Goal: Complete application form

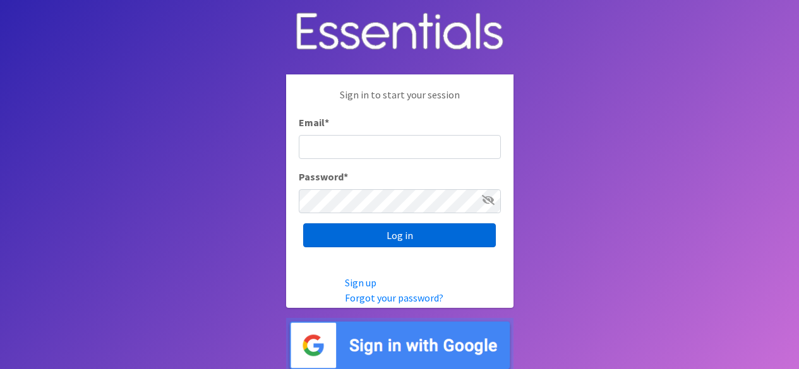
type input "[EMAIL_ADDRESS][DOMAIN_NAME]"
click at [399, 239] on input "Log in" at bounding box center [399, 236] width 193 height 24
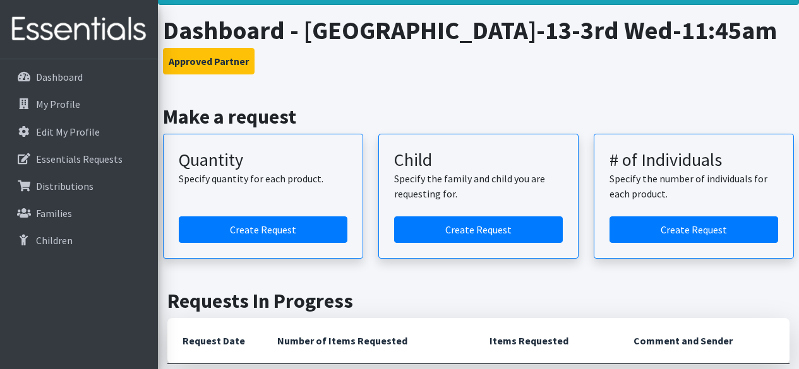
scroll to position [63, 0]
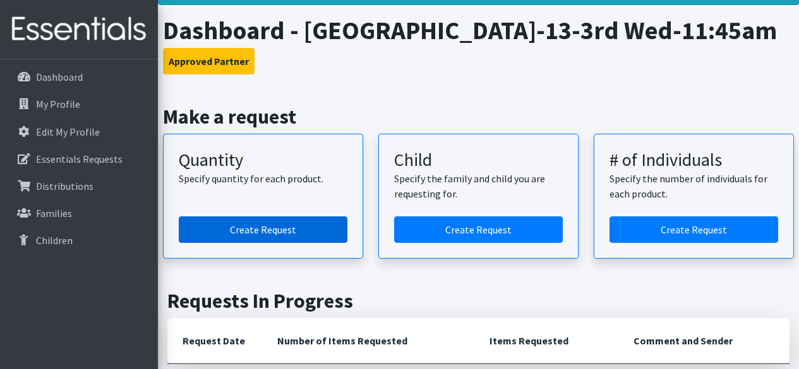
click at [261, 243] on link "Create Request" at bounding box center [263, 230] width 169 height 27
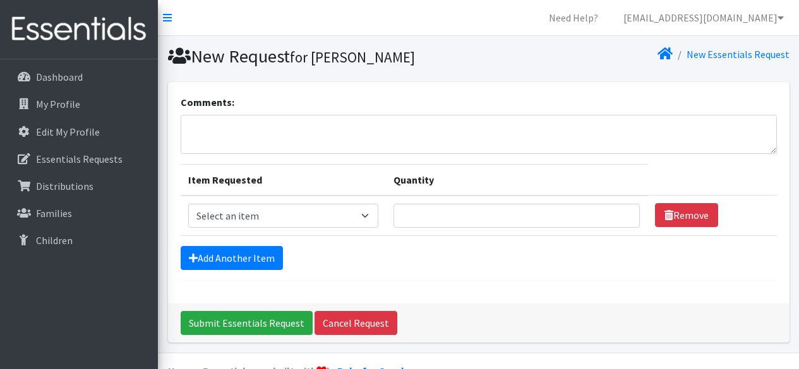
drag, startPoint x: 304, startPoint y: 230, endPoint x: 325, endPoint y: 216, distance: 25.0
click at [325, 216] on td "Item Requested Select an item Kids (Newborn) Kids (Size 1) Kids (Size 2) Kids (…" at bounding box center [283, 216] width 205 height 40
click at [325, 216] on select "Select an item Kids (Newborn) Kids (Size 1) Kids (Size 2) Kids (Size 3) Kids (S…" at bounding box center [283, 216] width 190 height 24
click at [489, 306] on div "Submit Essentials Request Cancel Request" at bounding box center [478, 323] width 621 height 39
click at [256, 222] on select "Select an item Kids (Newborn) Kids (Size 1) Kids (Size 2) Kids (Size 3) Kids (S…" at bounding box center [283, 216] width 190 height 24
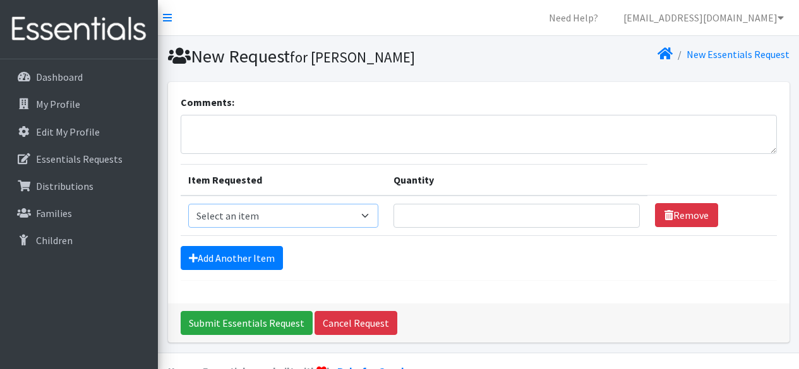
select select "3394"
click at [188, 204] on select "Select an item Kids (Newborn) Kids (Size 1) Kids (Size 2) Kids (Size 3) Kids (S…" at bounding box center [283, 216] width 190 height 24
click at [469, 211] on input "Quantity" at bounding box center [516, 216] width 246 height 24
type input "200"
click at [263, 258] on link "Add Another Item" at bounding box center [232, 258] width 102 height 24
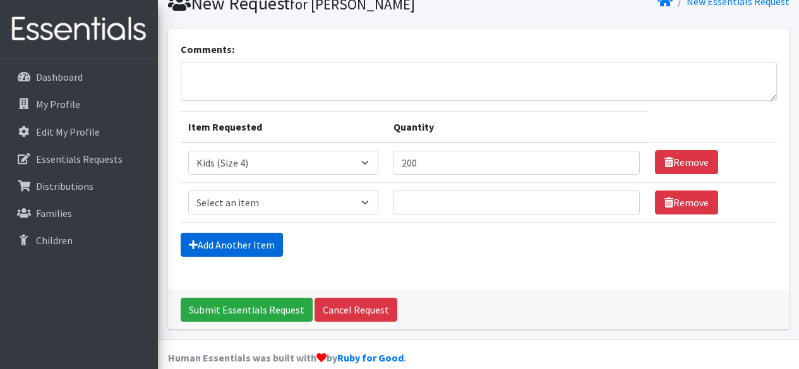
scroll to position [70, 0]
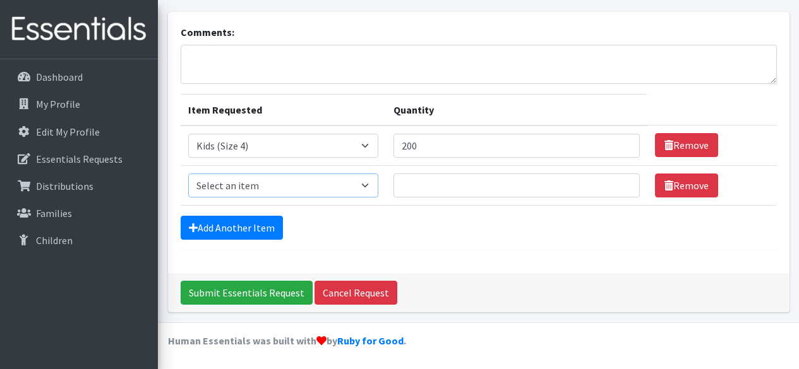
click at [268, 180] on select "Select an item Kids (Newborn) Kids (Size 1) Kids (Size 2) Kids (Size 3) Kids (S…" at bounding box center [283, 186] width 190 height 24
select select "3419"
click at [188, 174] on select "Select an item Kids (Newborn) Kids (Size 1) Kids (Size 2) Kids (Size 3) Kids (S…" at bounding box center [283, 186] width 190 height 24
click at [447, 193] on input "Quantity" at bounding box center [516, 186] width 246 height 24
type input "100"
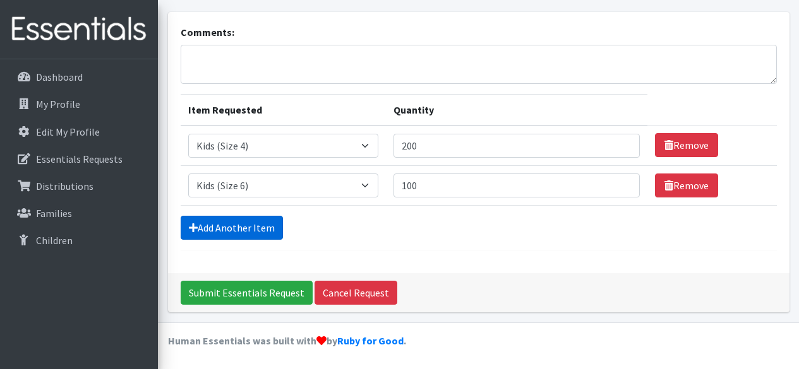
click at [227, 219] on link "Add Another Item" at bounding box center [232, 228] width 102 height 24
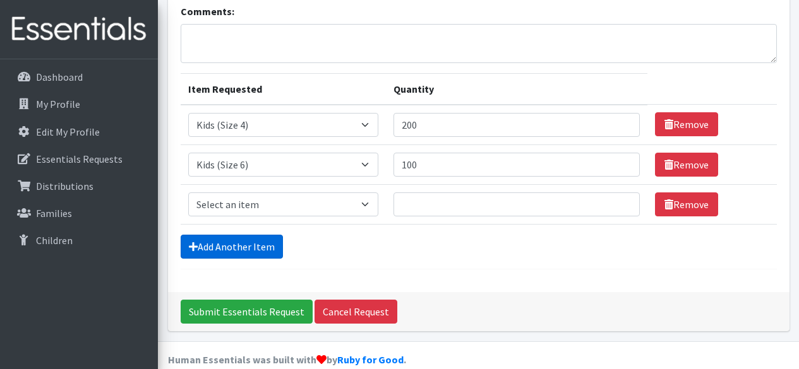
scroll to position [110, 0]
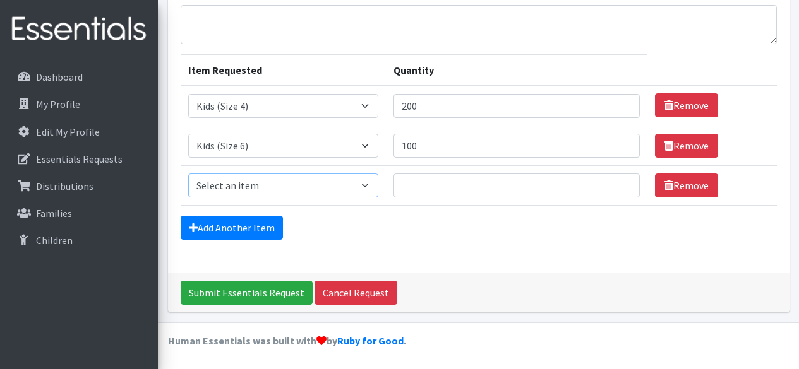
click at [267, 186] on select "Select an item Kids (Newborn) Kids (Size 1) Kids (Size 2) Kids (Size 3) Kids (S…" at bounding box center [283, 186] width 190 height 24
select select "3417"
click at [188, 174] on select "Select an item Kids (Newborn) Kids (Size 1) Kids (Size 2) Kids (Size 3) Kids (S…" at bounding box center [283, 186] width 190 height 24
click at [444, 188] on input "Quantity" at bounding box center [516, 186] width 246 height 24
type input "2"
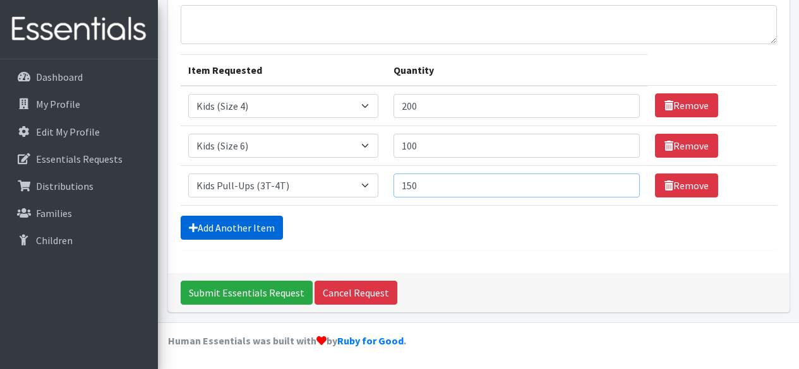
type input "150"
click at [236, 226] on link "Add Another Item" at bounding box center [232, 228] width 102 height 24
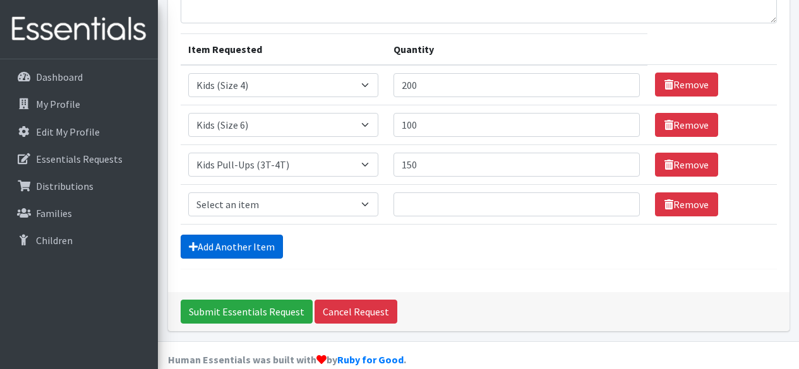
scroll to position [150, 0]
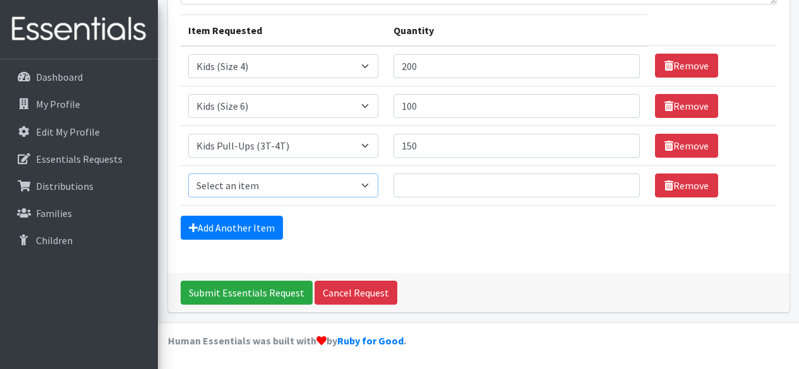
click at [356, 187] on select "Select an item Kids (Newborn) Kids (Size 1) Kids (Size 2) Kids (Size 3) Kids (S…" at bounding box center [283, 186] width 190 height 24
select select "3408"
click at [188, 174] on select "Select an item Kids (Newborn) Kids (Size 1) Kids (Size 2) Kids (Size 3) Kids (S…" at bounding box center [283, 186] width 190 height 24
click at [477, 189] on input "Quantity" at bounding box center [516, 186] width 246 height 24
type input "100"
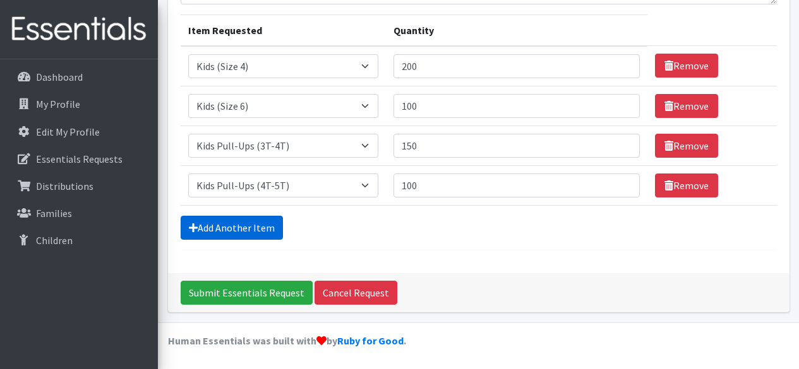
click at [208, 220] on link "Add Another Item" at bounding box center [232, 228] width 102 height 24
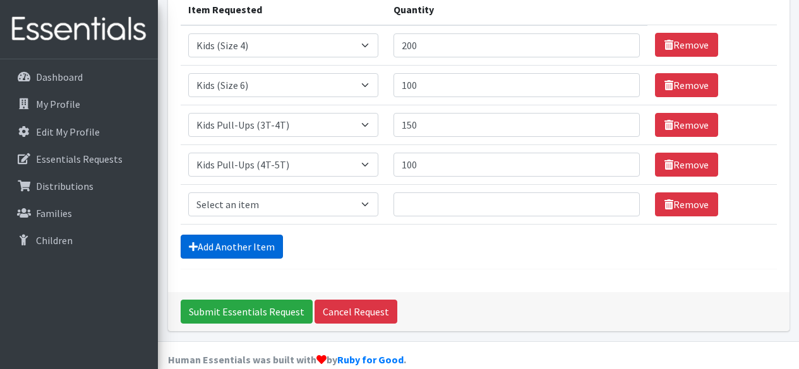
scroll to position [189, 0]
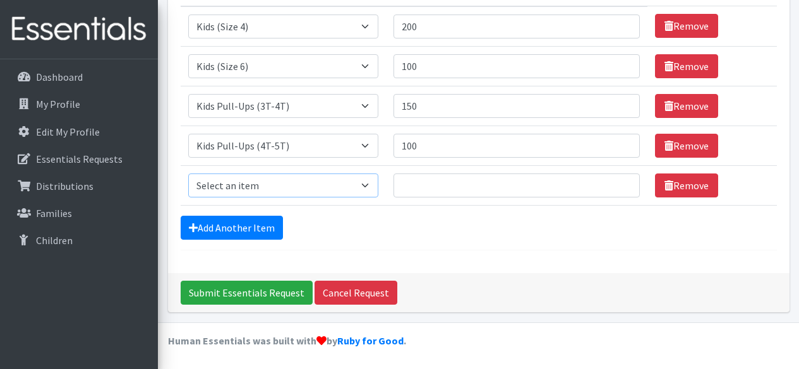
click at [274, 181] on select "Select an item Kids (Newborn) Kids (Size 1) Kids (Size 2) Kids (Size 3) Kids (S…" at bounding box center [283, 186] width 190 height 24
select select "3418"
click at [188, 174] on select "Select an item Kids (Newborn) Kids (Size 1) Kids (Size 2) Kids (Size 3) Kids (S…" at bounding box center [283, 186] width 190 height 24
click at [447, 183] on input "Quantity" at bounding box center [516, 186] width 246 height 24
type input "300"
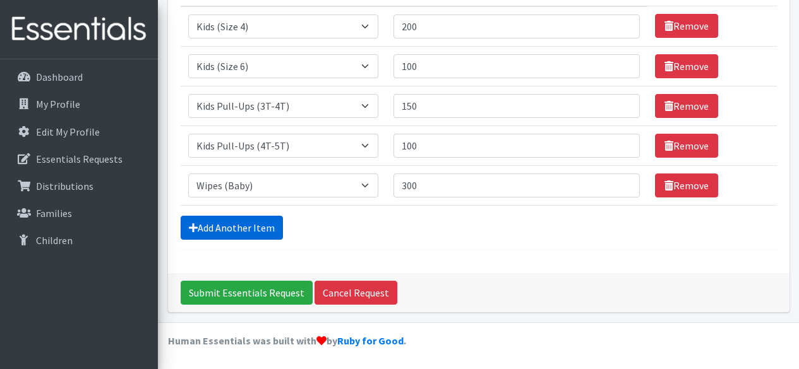
click at [202, 229] on link "Add Another Item" at bounding box center [232, 228] width 102 height 24
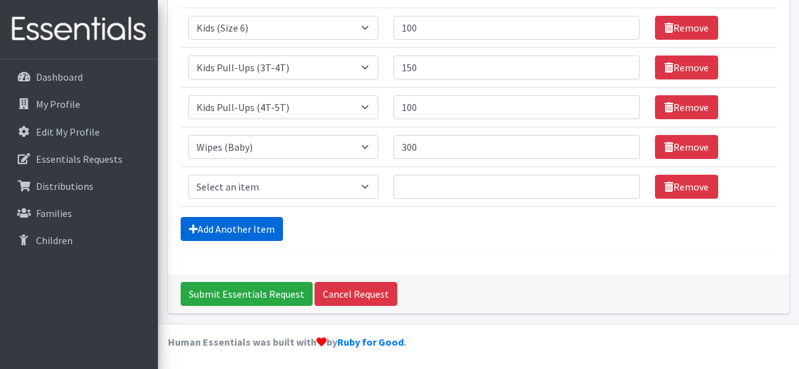
scroll to position [229, 0]
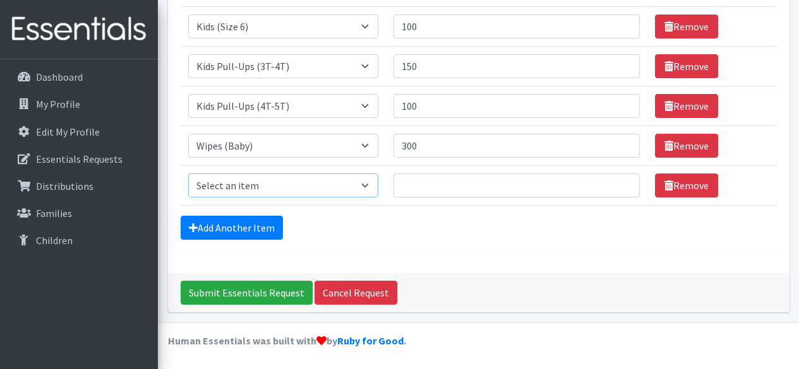
click at [262, 184] on select "Select an item Kids (Newborn) Kids (Size 1) Kids (Size 2) Kids (Size 3) Kids (S…" at bounding box center [283, 186] width 190 height 24
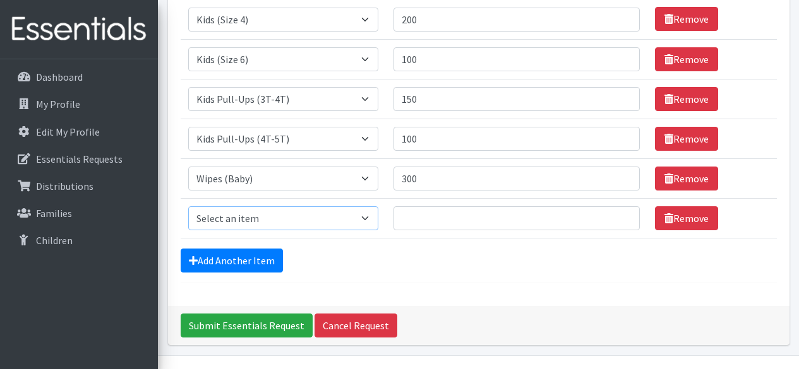
scroll to position [197, 0]
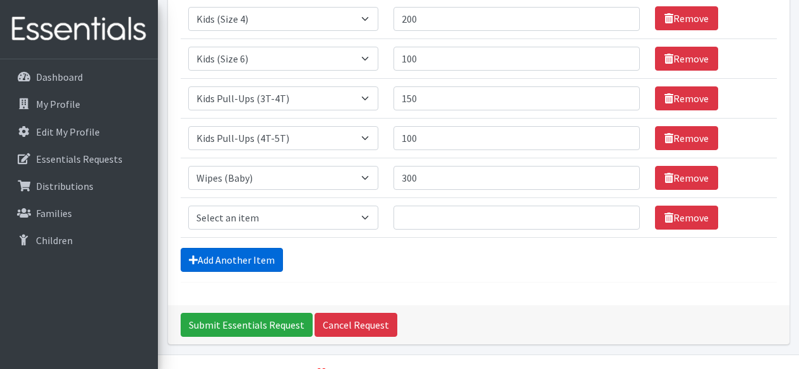
click at [239, 263] on link "Add Another Item" at bounding box center [232, 260] width 102 height 24
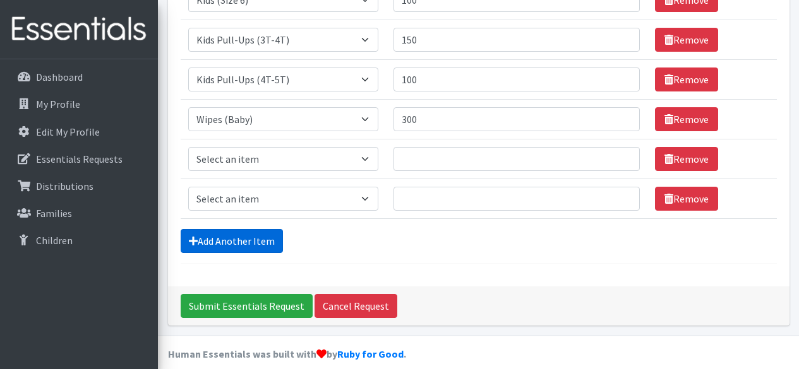
scroll to position [269, 0]
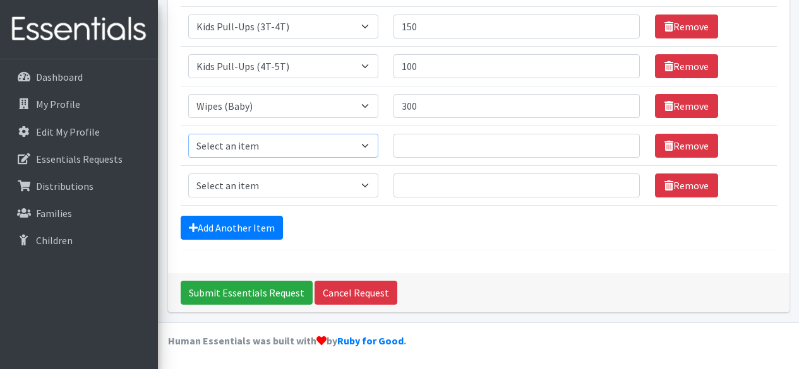
click at [266, 147] on select "Select an item Kids (Newborn) Kids (Size 1) Kids (Size 2) Kids (Size 3) Kids (S…" at bounding box center [283, 146] width 190 height 24
select select "3407"
click at [188, 134] on select "Select an item Kids (Newborn) Kids (Size 1) Kids (Size 2) Kids (Size 3) Kids (S…" at bounding box center [283, 146] width 190 height 24
click at [494, 153] on input "Quantity" at bounding box center [516, 146] width 246 height 24
type input "100"
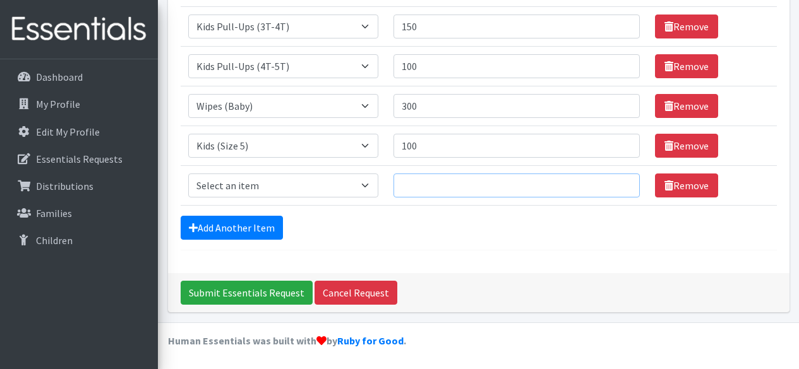
click at [462, 177] on input "Quantity" at bounding box center [516, 186] width 246 height 24
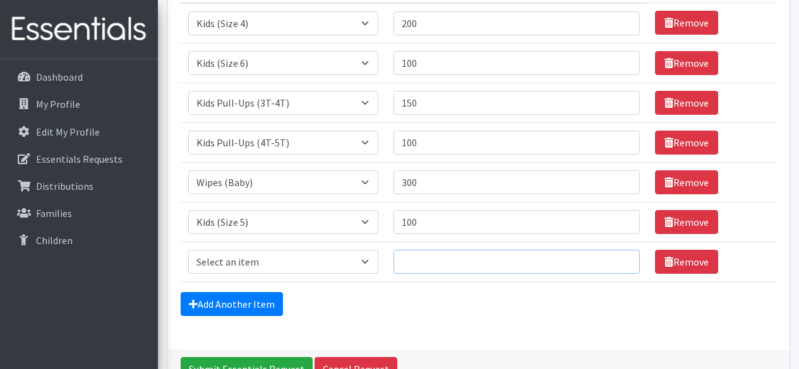
scroll to position [196, 0]
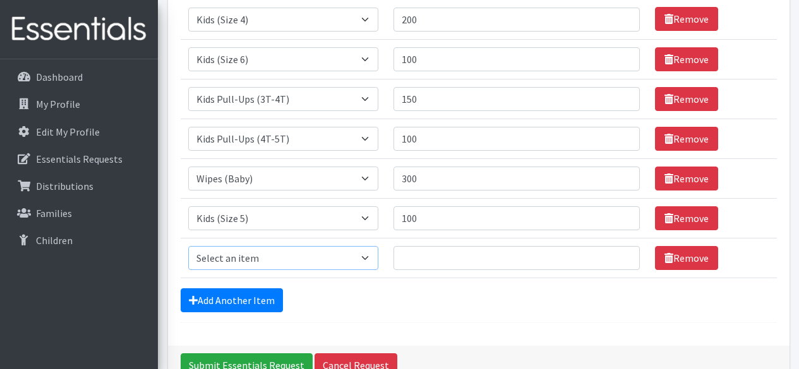
click at [273, 262] on select "Select an item Kids (Newborn) Kids (Size 1) Kids (Size 2) Kids (Size 3) Kids (S…" at bounding box center [283, 258] width 190 height 24
select select "3401"
click at [188, 246] on select "Select an item Kids (Newborn) Kids (Size 1) Kids (Size 2) Kids (Size 3) Kids (S…" at bounding box center [283, 258] width 190 height 24
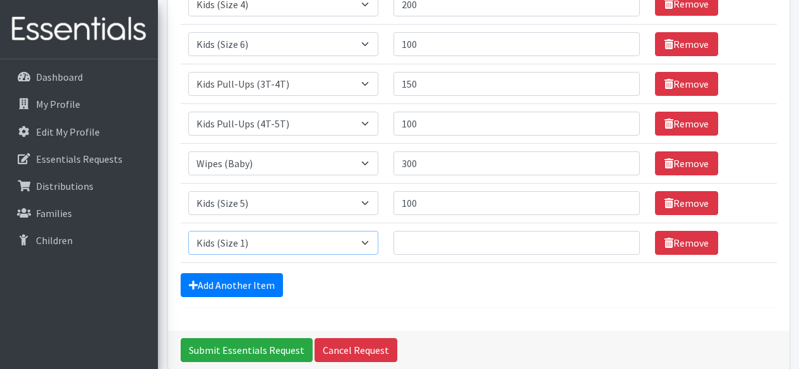
scroll to position [212, 0]
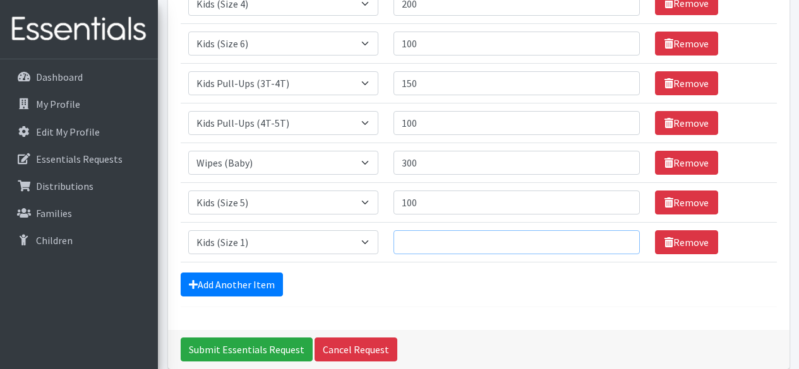
click at [455, 240] on input "Quantity" at bounding box center [516, 243] width 246 height 24
type input "100"
click at [225, 284] on link "Add Another Item" at bounding box center [232, 285] width 102 height 24
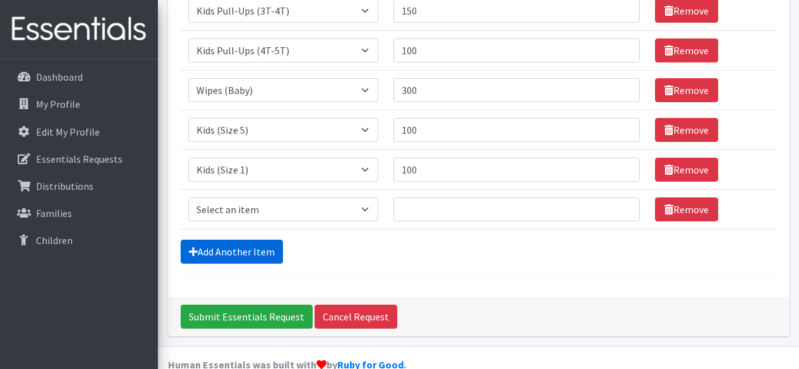
scroll to position [309, 0]
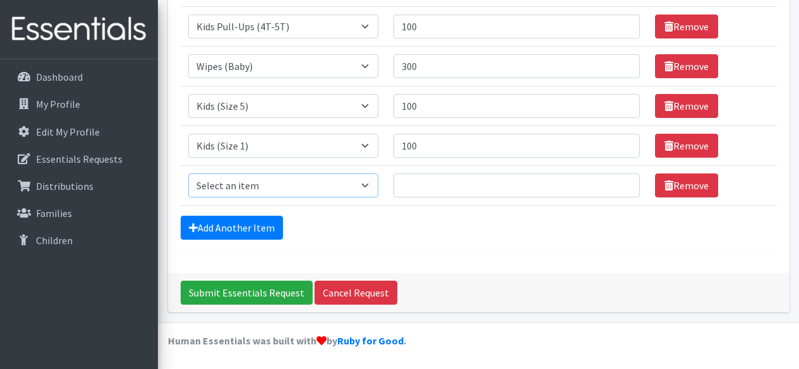
click at [270, 179] on select "Select an item Kids (Newborn) Kids (Size 1) Kids (Size 2) Kids (Size 3) Kids (S…" at bounding box center [283, 186] width 190 height 24
select select "3393"
click at [188, 174] on select "Select an item Kids (Newborn) Kids (Size 1) Kids (Size 2) Kids (Size 3) Kids (S…" at bounding box center [283, 186] width 190 height 24
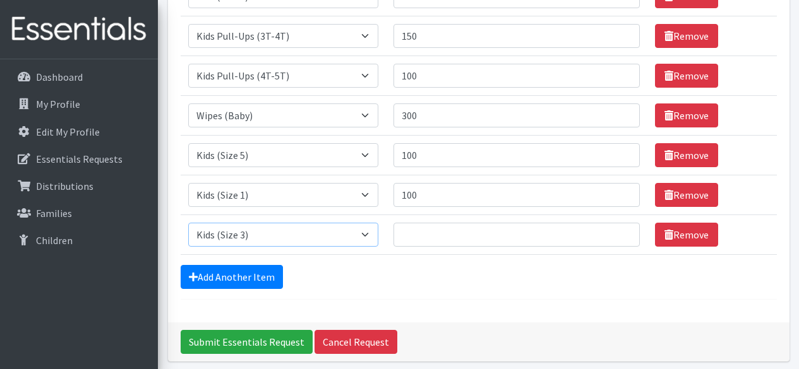
scroll to position [260, 0]
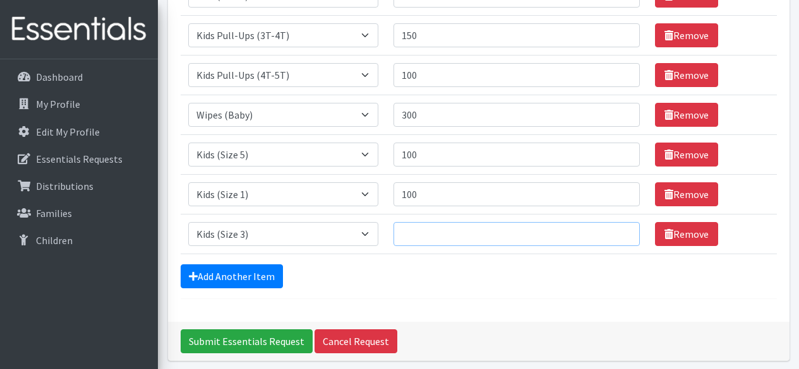
click at [454, 231] on input "Quantity" at bounding box center [516, 234] width 246 height 24
type input "50"
click at [215, 288] on form "Comments: Item Requested Quantity Item Requested Select an item Kids (Newborn) …" at bounding box center [479, 67] width 596 height 465
click at [238, 280] on link "Add Another Item" at bounding box center [232, 277] width 102 height 24
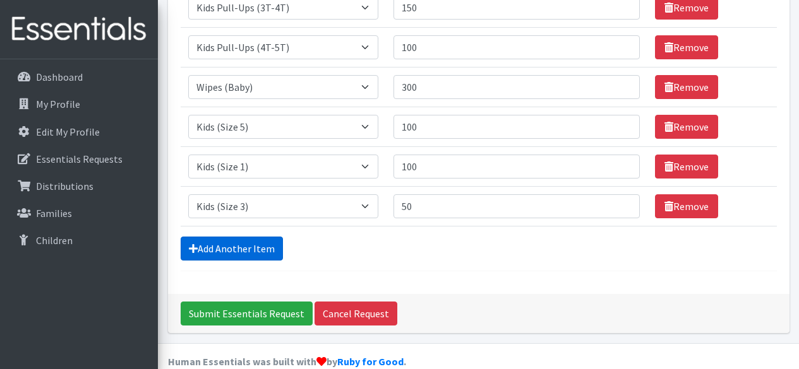
click at [238, 272] on form "Comments: Item Requested Quantity Item Requested Select an item Kids (Newborn) …" at bounding box center [479, 39] width 596 height 465
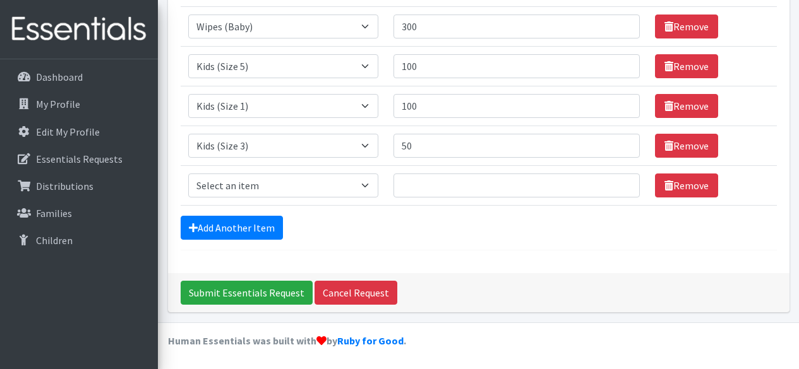
scroll to position [349, 0]
select select "3420"
click at [188, 174] on select "Select an item Kids (Newborn) Kids (Size 1) Kids (Size 2) Kids (Size 3) Kids (S…" at bounding box center [283, 186] width 190 height 24
click at [444, 181] on input "Quantity" at bounding box center [516, 186] width 246 height 24
type input "50"
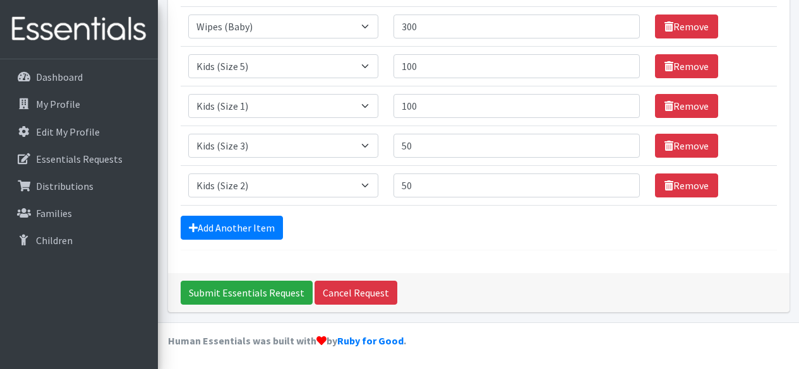
click at [459, 203] on td "Quantity 50" at bounding box center [516, 185] width 261 height 40
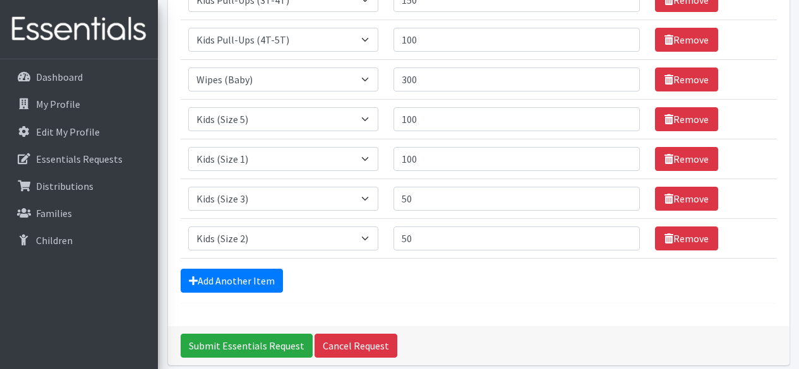
scroll to position [296, 0]
click at [236, 340] on input "Submit Essentials Request" at bounding box center [247, 346] width 132 height 24
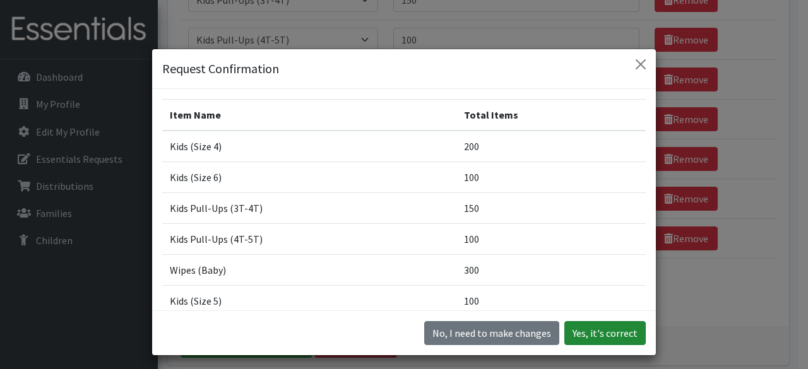
click at [593, 336] on button "Yes, it's correct" at bounding box center [605, 333] width 81 height 24
